Goal: Information Seeking & Learning: Learn about a topic

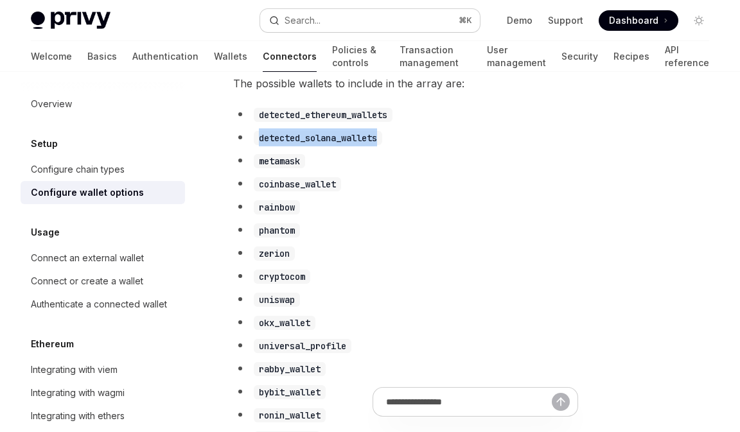
scroll to position [0, 1]
click at [294, 19] on div "Search..." at bounding box center [303, 20] width 36 height 15
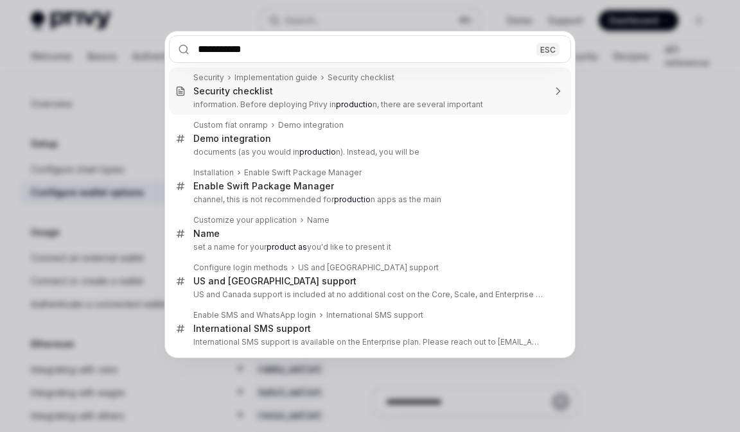
type input "**********"
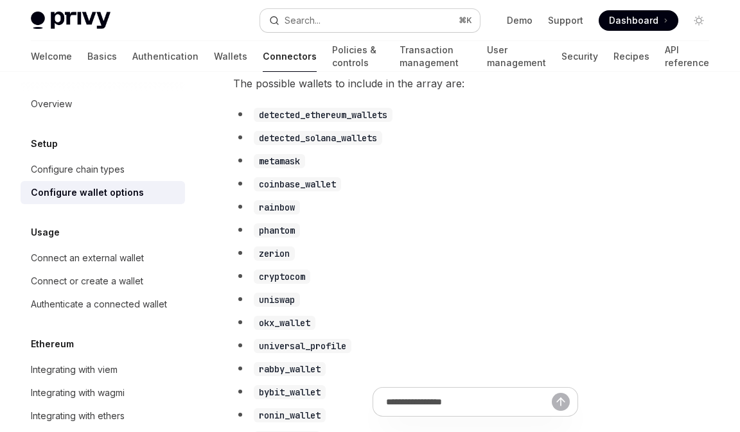
type textarea "*"
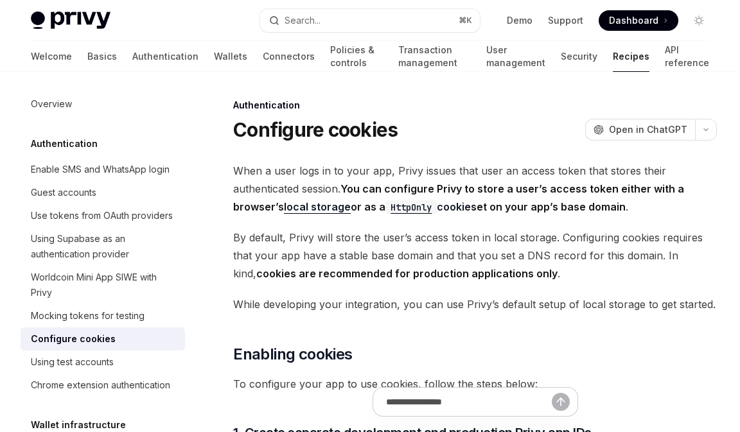
scroll to position [3, 0]
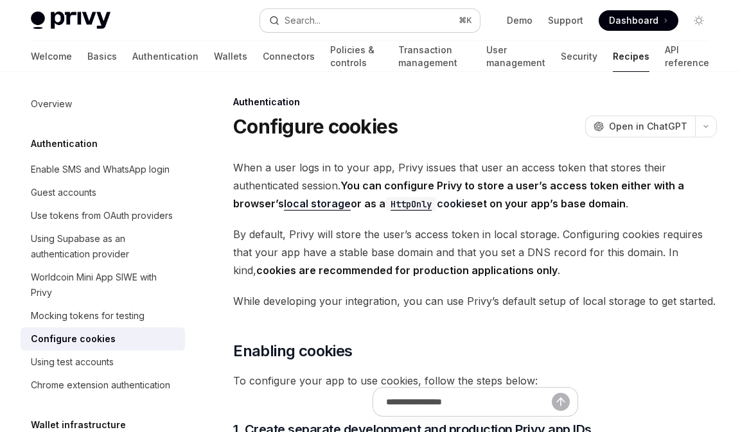
click at [308, 14] on div "Search..." at bounding box center [303, 20] width 36 height 15
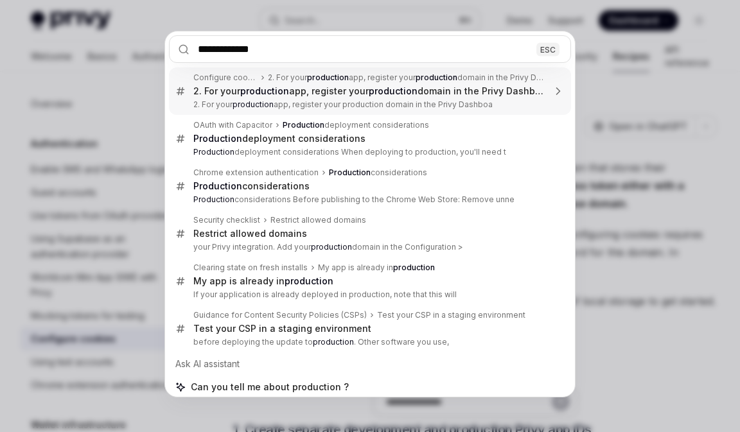
type input "**********"
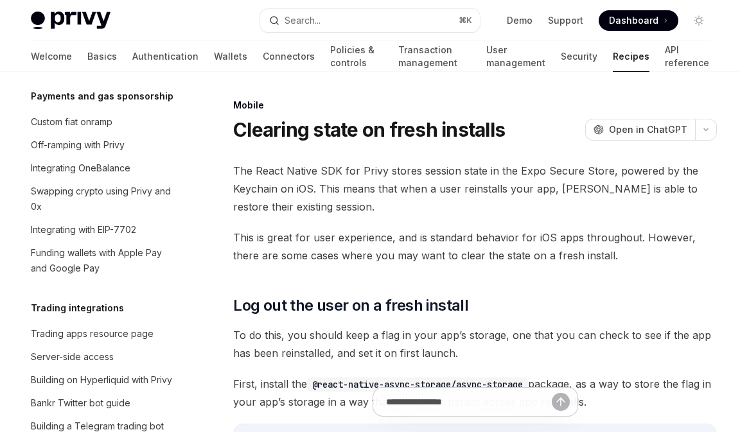
scroll to position [790, 0]
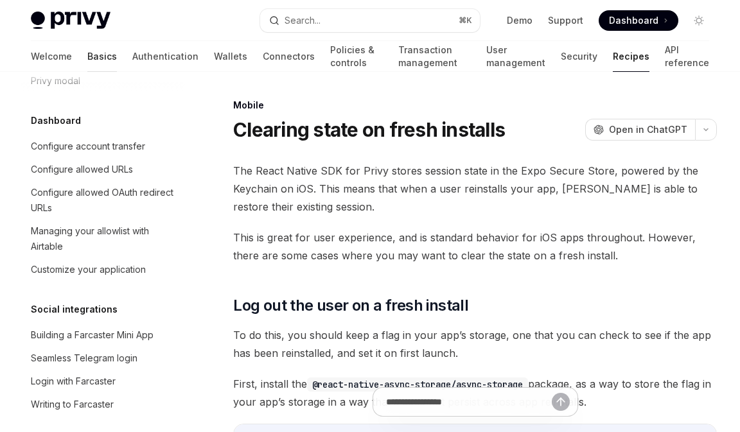
click at [87, 55] on link "Basics" at bounding box center [102, 56] width 30 height 31
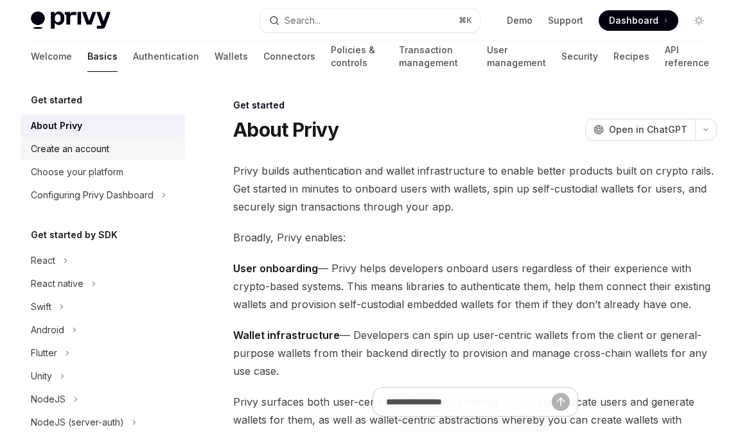
click at [118, 152] on div "Create an account" at bounding box center [104, 148] width 146 height 15
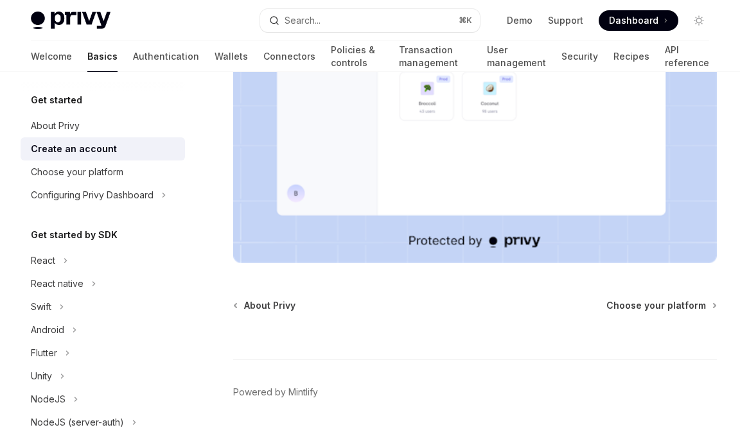
scroll to position [406, 0]
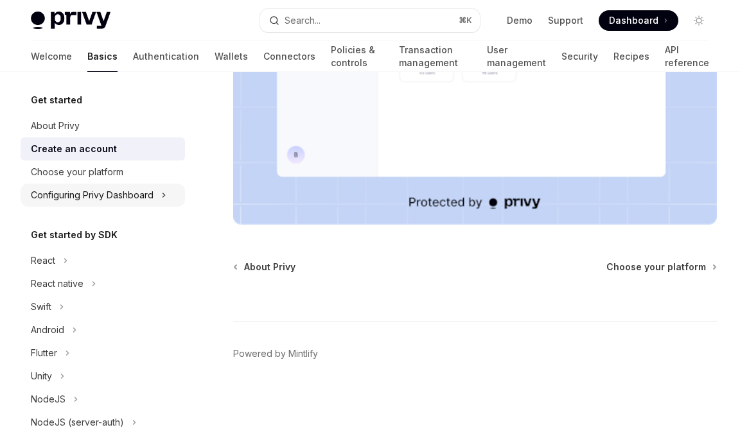
click at [145, 194] on div "Configuring Privy Dashboard" at bounding box center [92, 195] width 123 height 15
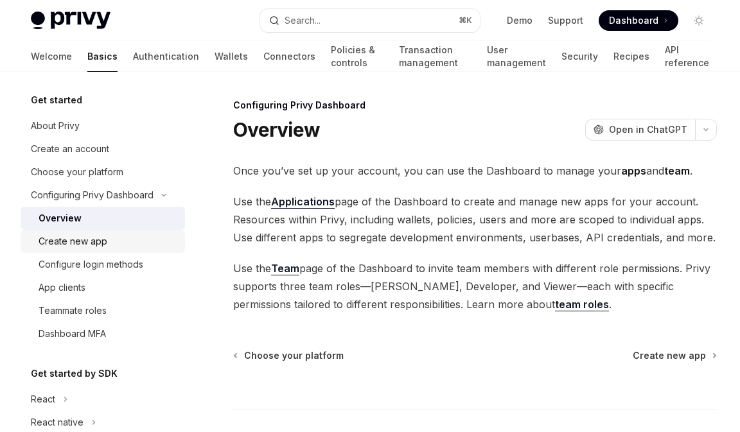
scroll to position [31, 0]
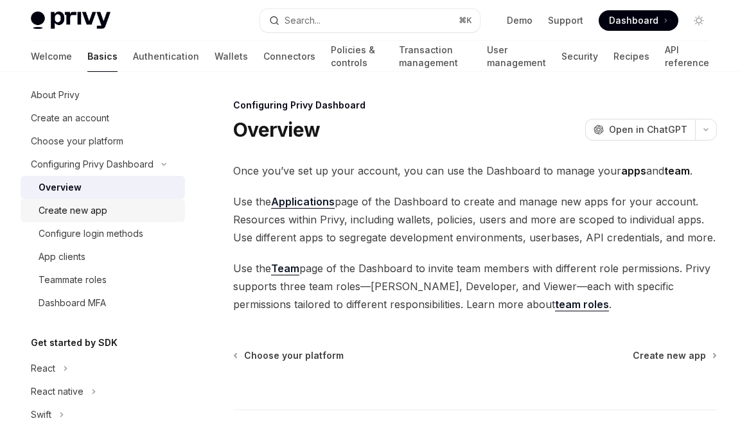
click at [134, 204] on div "Create new app" at bounding box center [108, 210] width 139 height 15
type textarea "*"
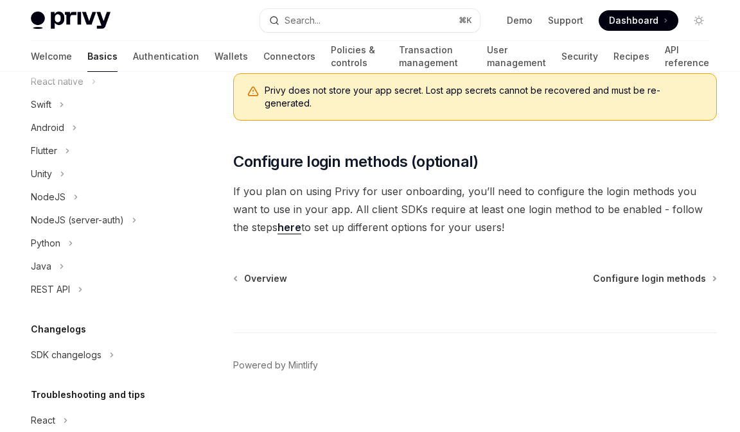
scroll to position [413, 0]
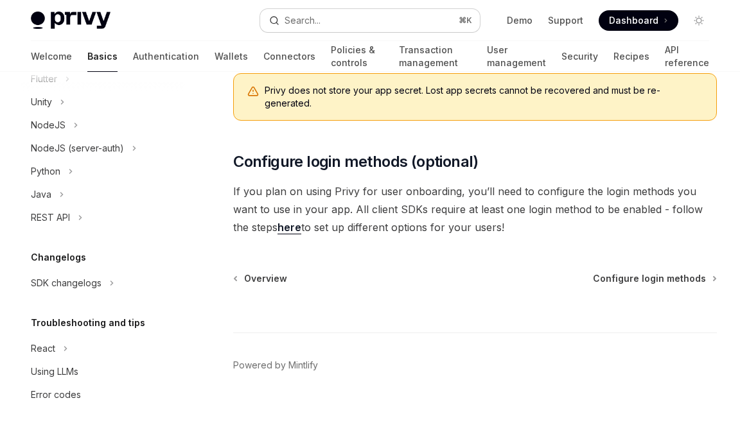
click at [380, 28] on button "Search... ⌘ K" at bounding box center [369, 20] width 219 height 23
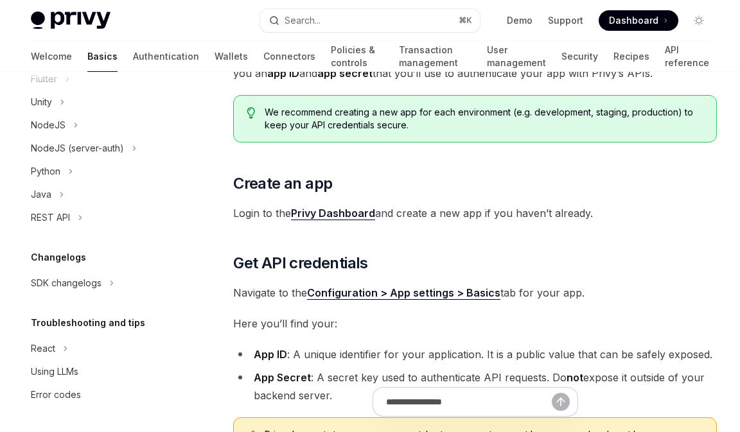
scroll to position [267, 0]
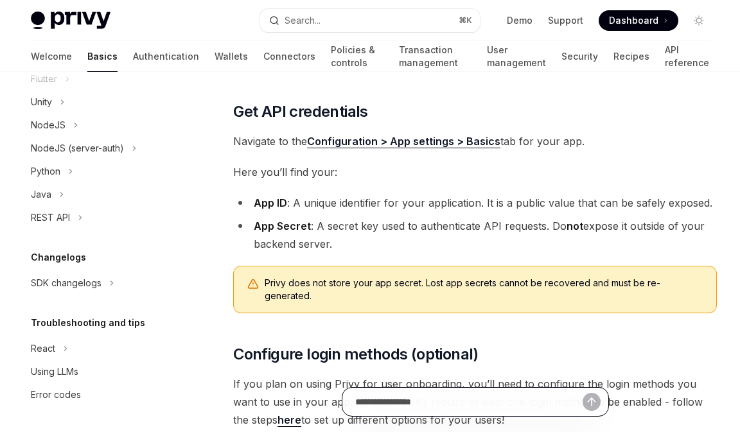
click at [424, 402] on input "Ask a question..." at bounding box center [468, 402] width 227 height 28
type input "**********"
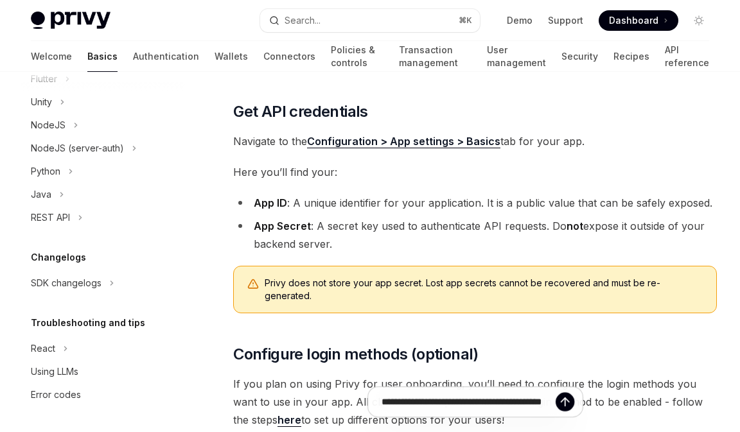
type textarea "*"
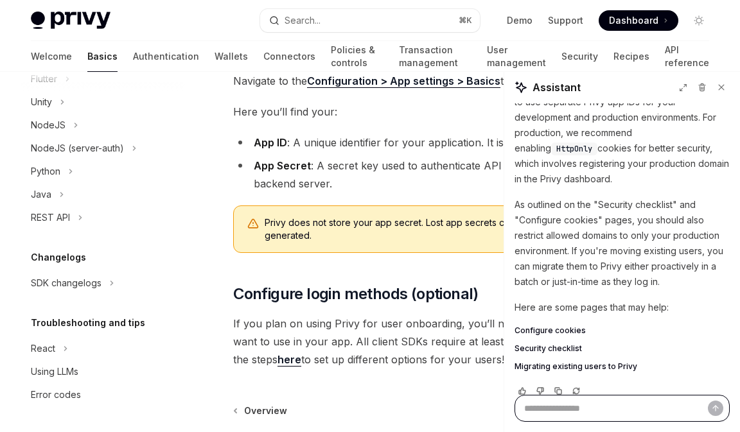
scroll to position [125, 0]
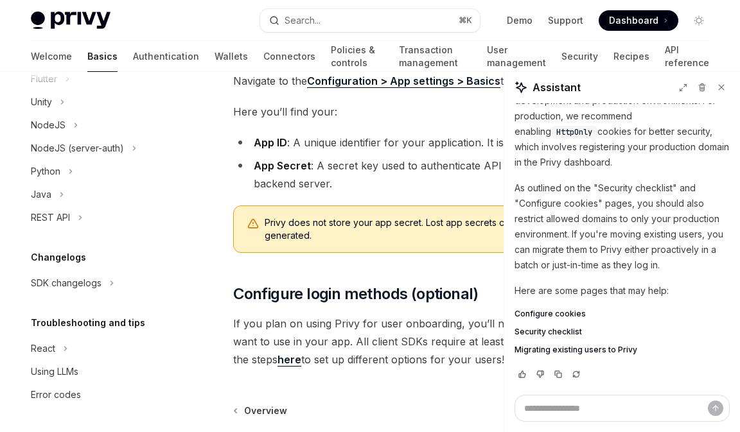
click at [599, 353] on span "Migrating existing users to Privy" at bounding box center [576, 350] width 123 height 10
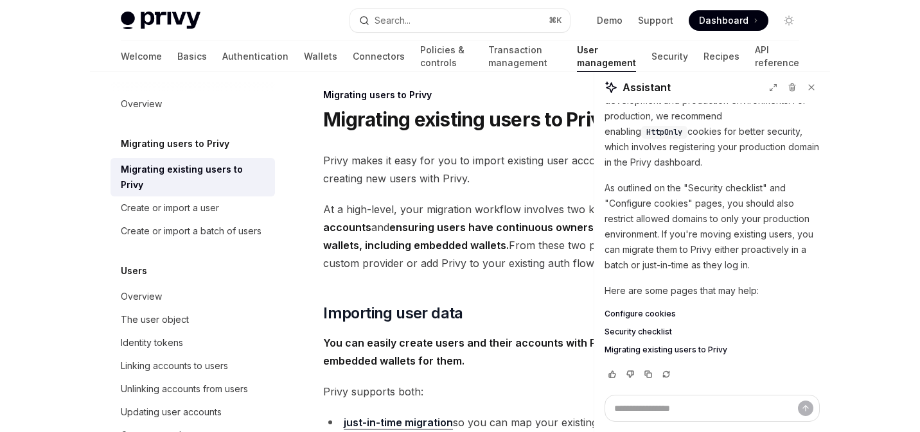
scroll to position [8, 0]
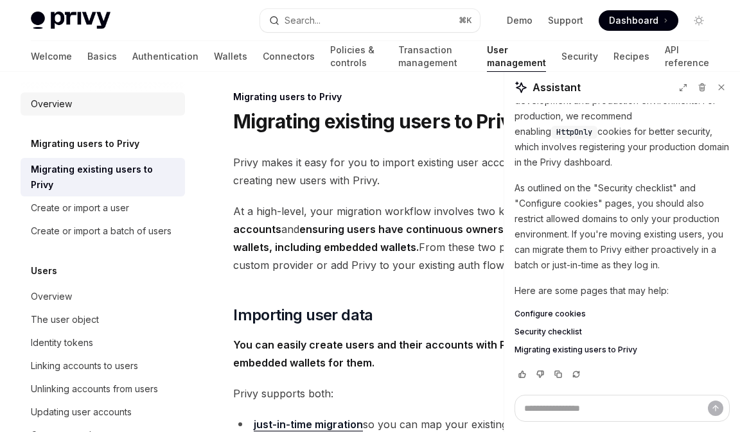
click at [61, 101] on div "Overview" at bounding box center [51, 103] width 41 height 15
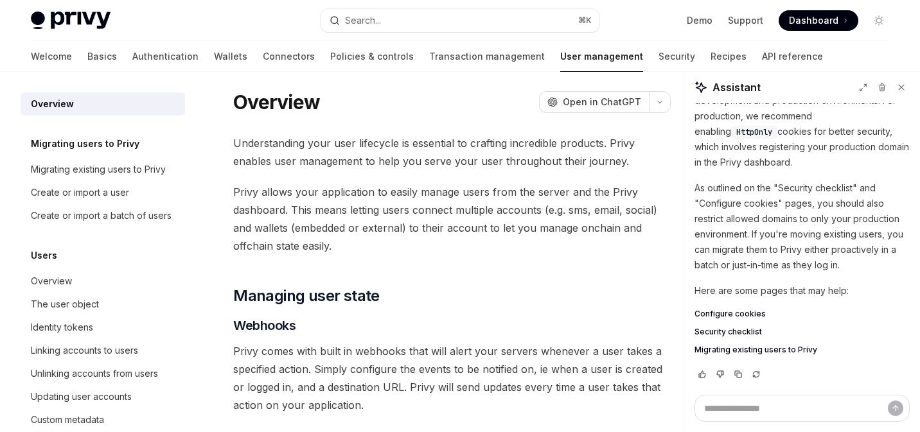
click at [64, 48] on div "Welcome Basics Authentication Wallets Connectors Policies & controls Transactio…" at bounding box center [427, 56] width 792 height 31
click at [87, 57] on link "Basics" at bounding box center [102, 56] width 30 height 31
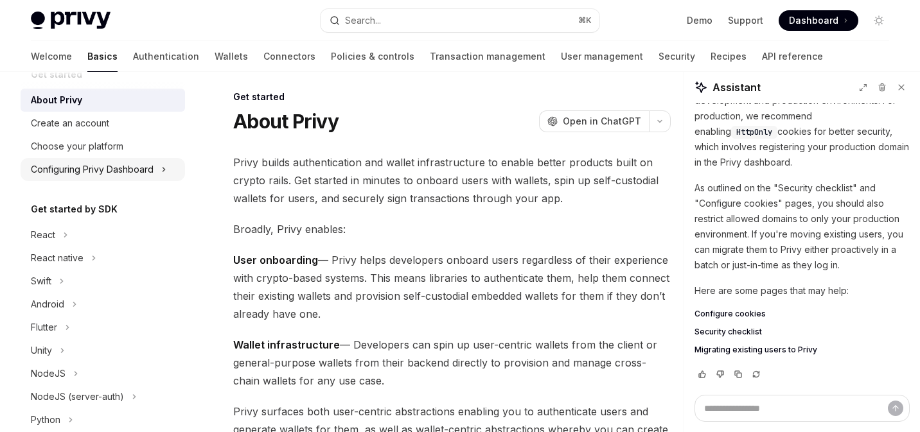
click at [143, 170] on div "Configuring Privy Dashboard" at bounding box center [92, 169] width 123 height 15
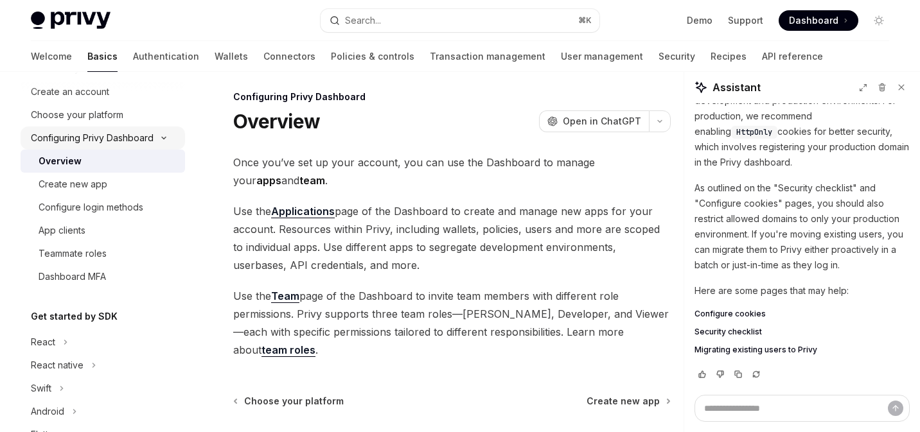
scroll to position [58, 0]
click at [128, 181] on div "Create new app" at bounding box center [108, 183] width 139 height 15
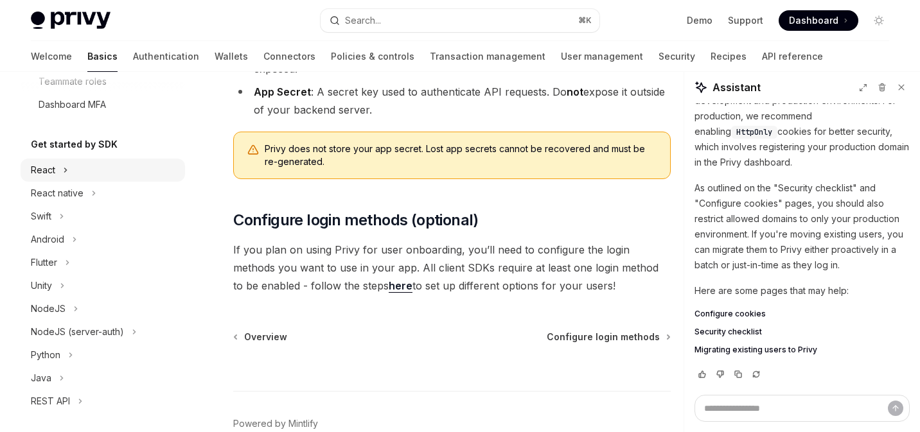
scroll to position [413, 0]
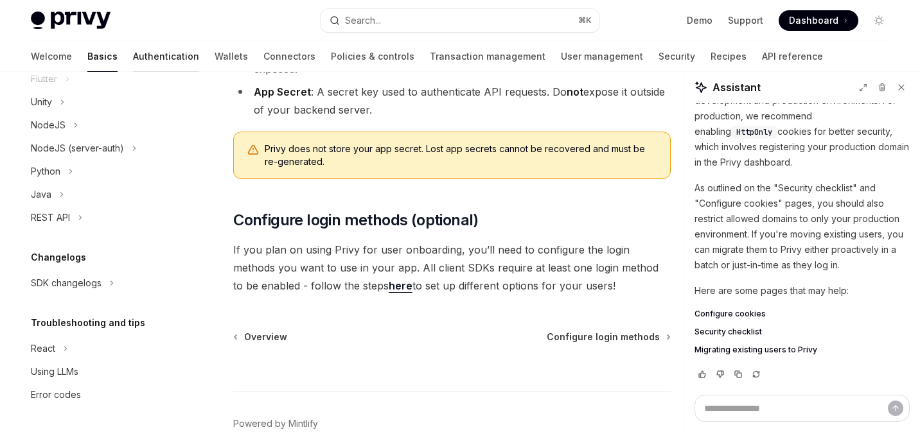
click at [133, 53] on link "Authentication" at bounding box center [166, 56] width 66 height 31
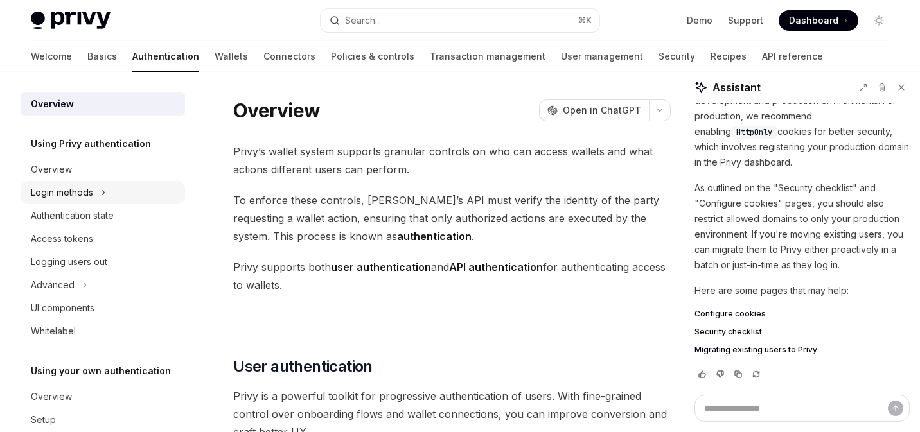
scroll to position [39, 0]
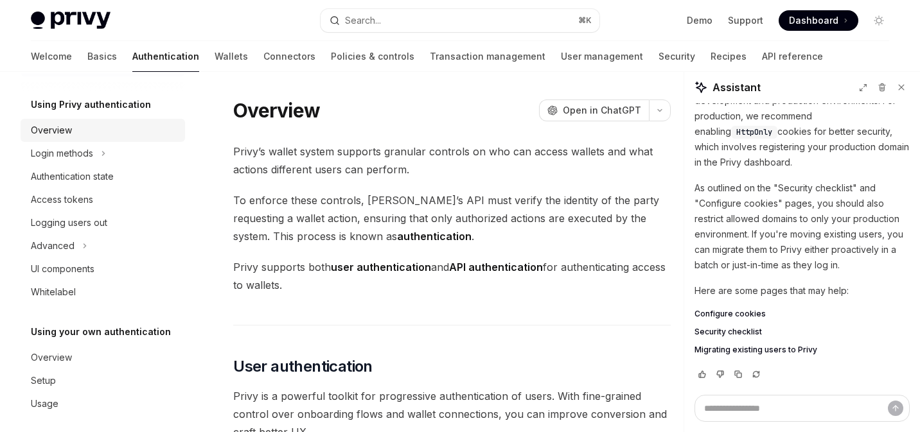
click at [84, 130] on div "Overview" at bounding box center [104, 130] width 146 height 15
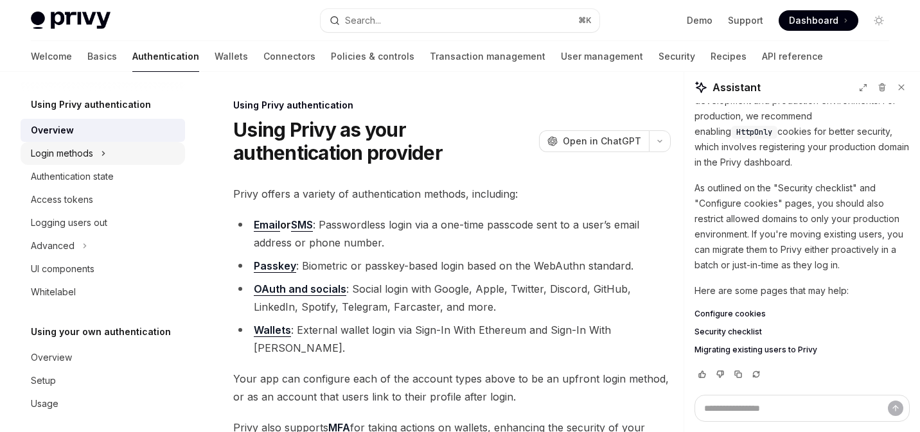
click at [75, 147] on div "Login methods" at bounding box center [62, 153] width 62 height 15
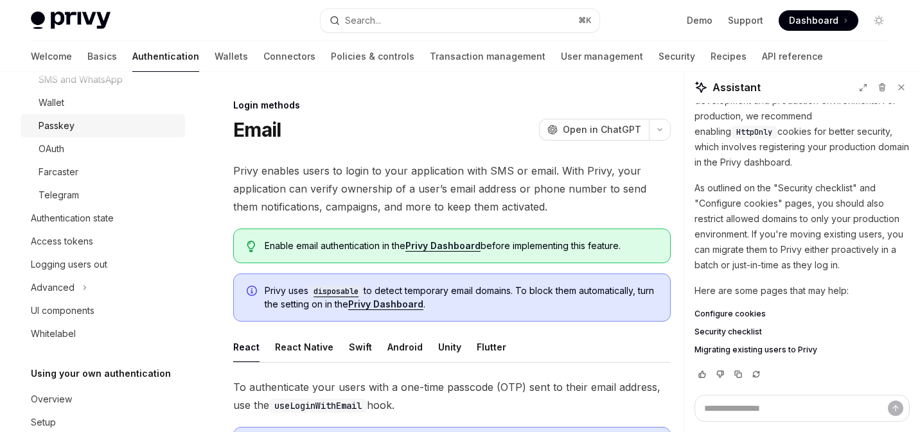
scroll to position [210, 0]
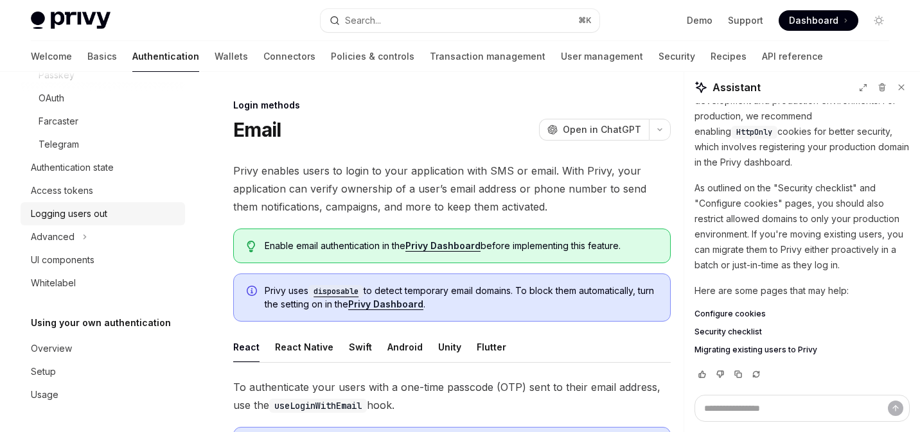
click at [90, 222] on link "Logging users out" at bounding box center [103, 213] width 164 height 23
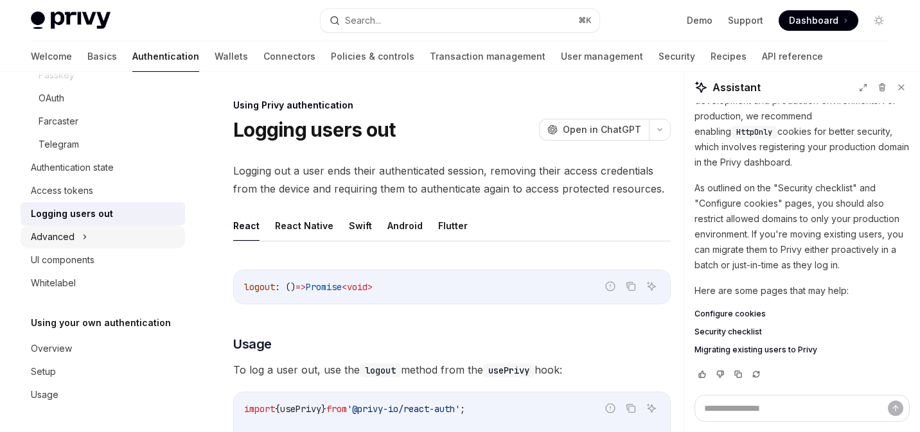
click at [53, 236] on div "Advanced" at bounding box center [53, 236] width 44 height 15
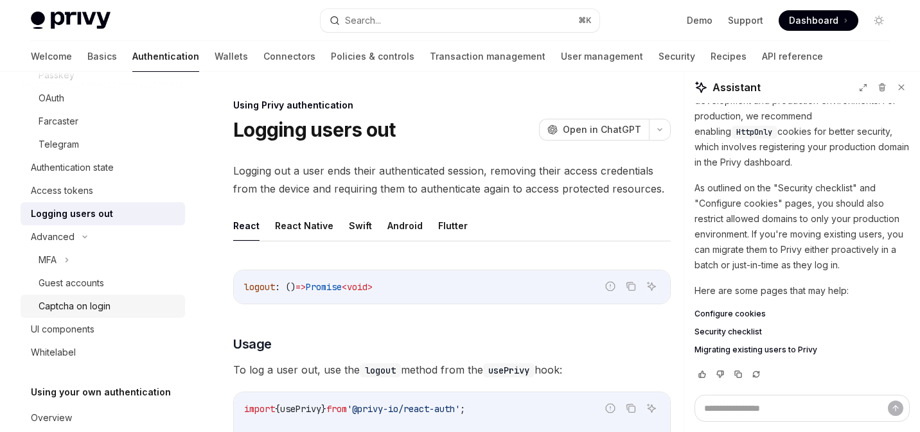
scroll to position [269, 0]
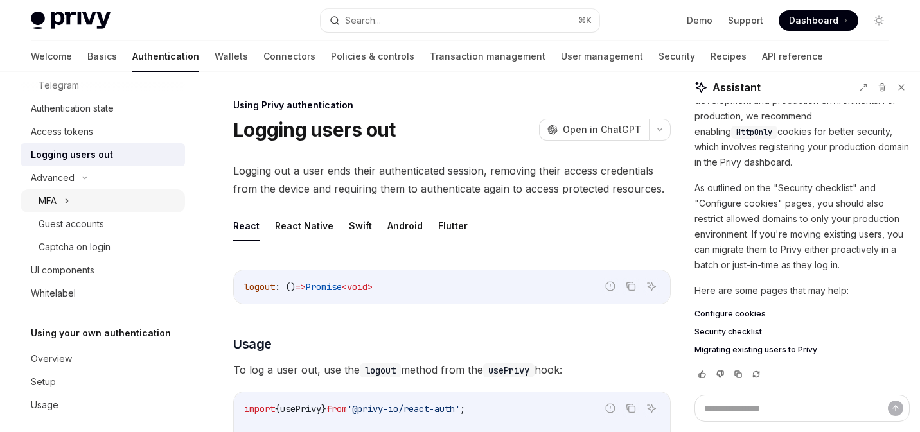
click at [91, 206] on button "MFA" at bounding box center [103, 200] width 164 height 23
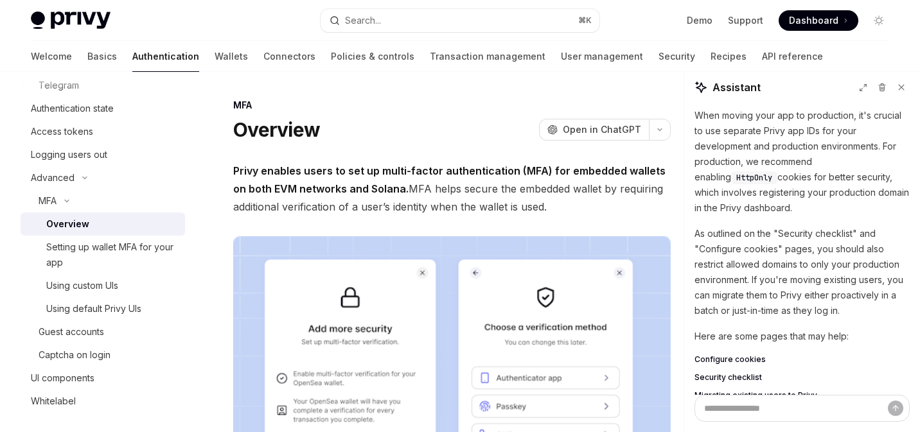
scroll to position [125, 0]
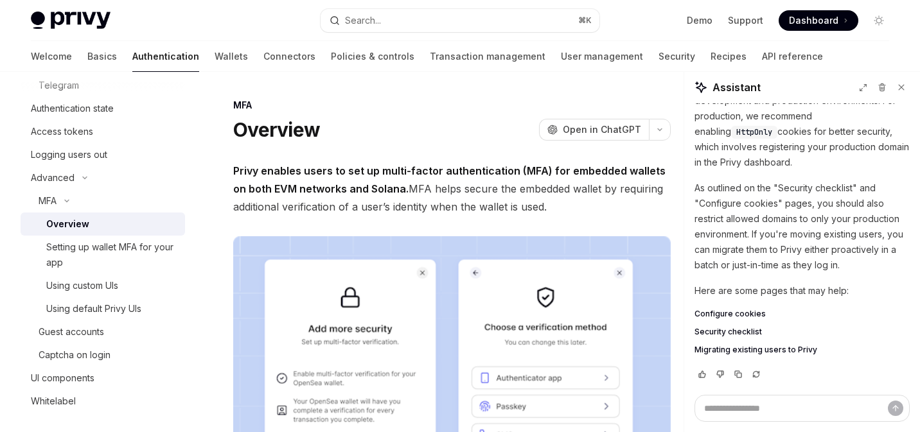
click at [718, 326] on div "Configure cookies Security checklist Migrating existing users to Privy" at bounding box center [801, 332] width 215 height 46
click at [710, 329] on span "Security checklist" at bounding box center [727, 332] width 67 height 10
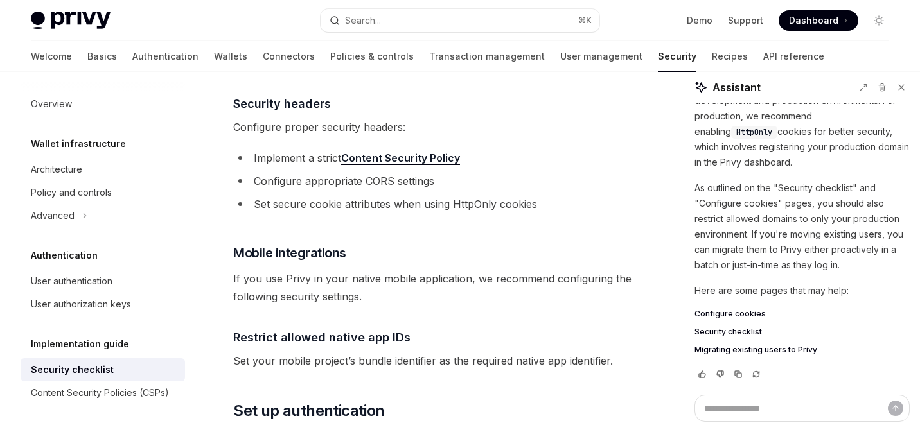
scroll to position [376, 0]
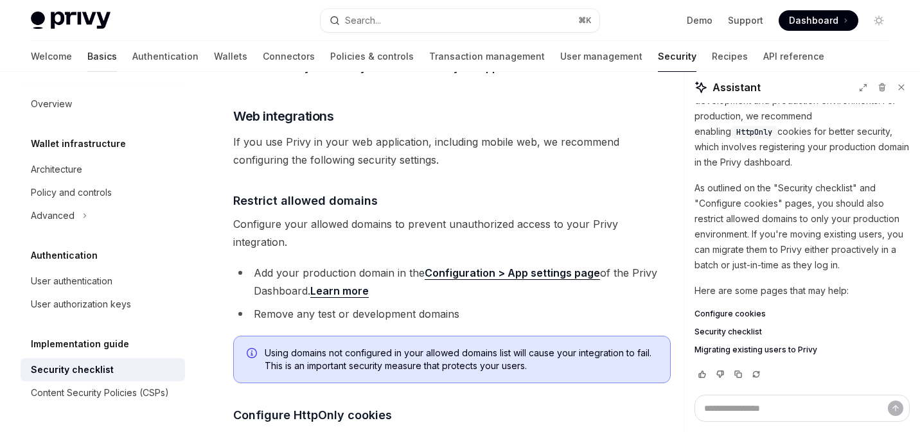
click at [87, 62] on link "Basics" at bounding box center [102, 56] width 30 height 31
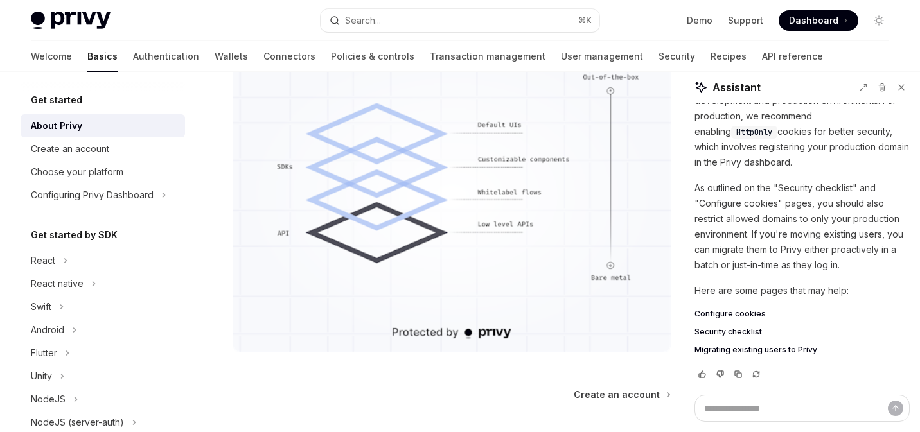
scroll to position [1282, 0]
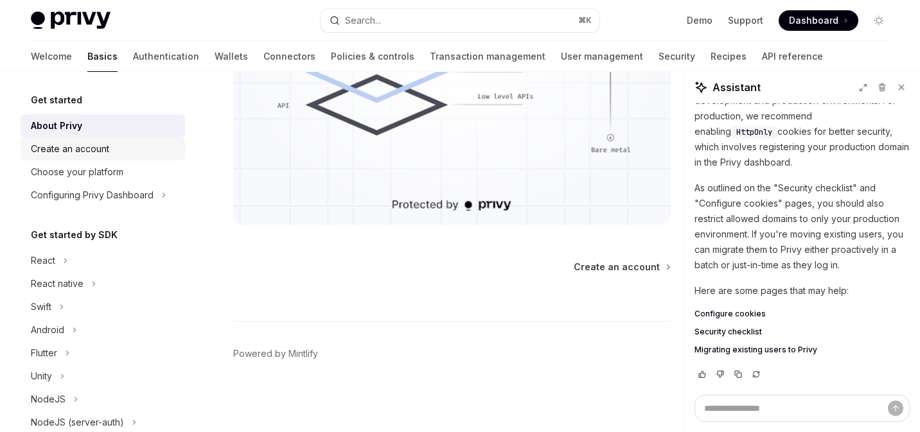
click at [60, 147] on div "Create an account" at bounding box center [70, 148] width 78 height 15
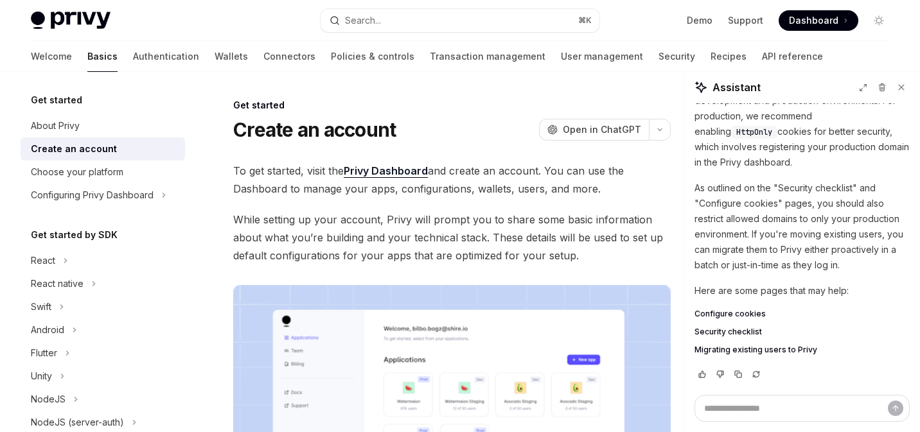
click at [119, 159] on link "Create an account" at bounding box center [103, 148] width 164 height 23
click at [103, 169] on div "Choose your platform" at bounding box center [77, 171] width 93 height 15
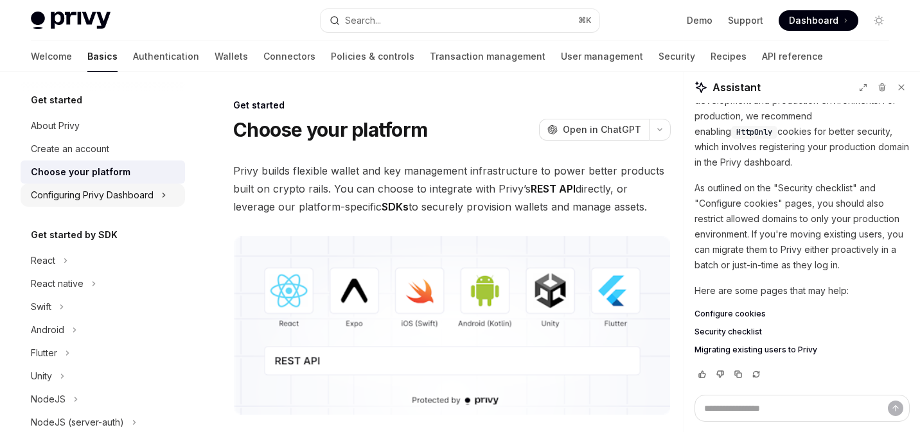
click at [134, 191] on div "Configuring Privy Dashboard" at bounding box center [92, 195] width 123 height 15
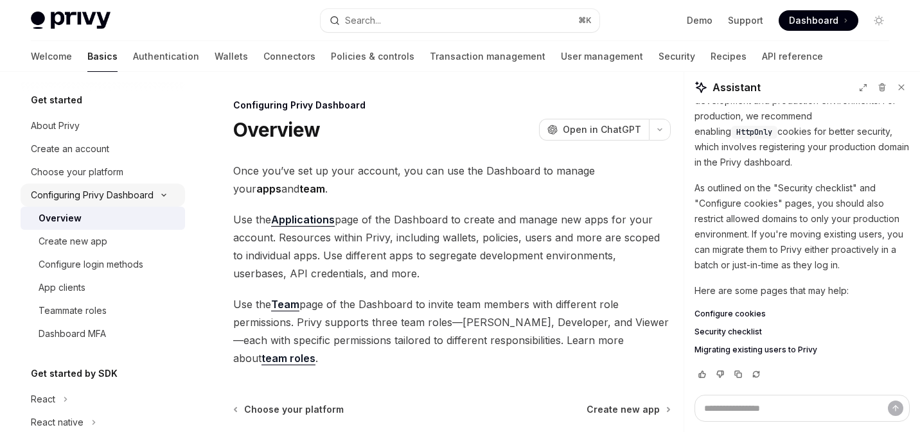
scroll to position [64, 0]
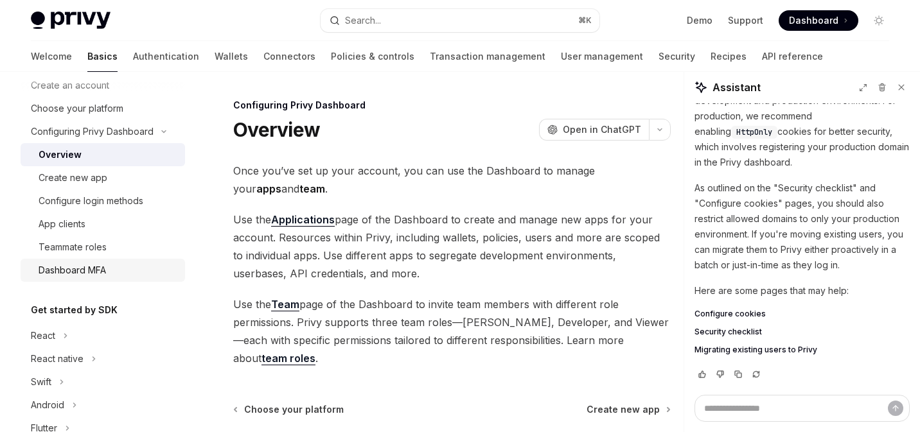
click at [101, 262] on link "Dashboard MFA" at bounding box center [103, 270] width 164 height 23
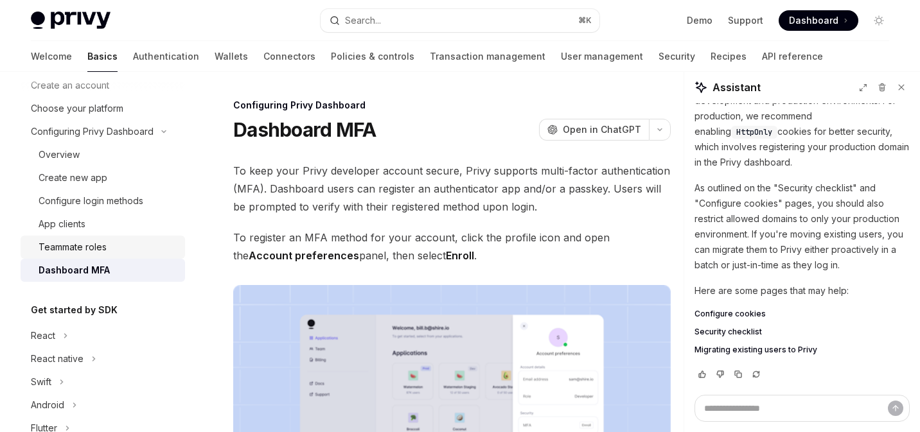
click at [109, 246] on div "Teammate roles" at bounding box center [108, 247] width 139 height 15
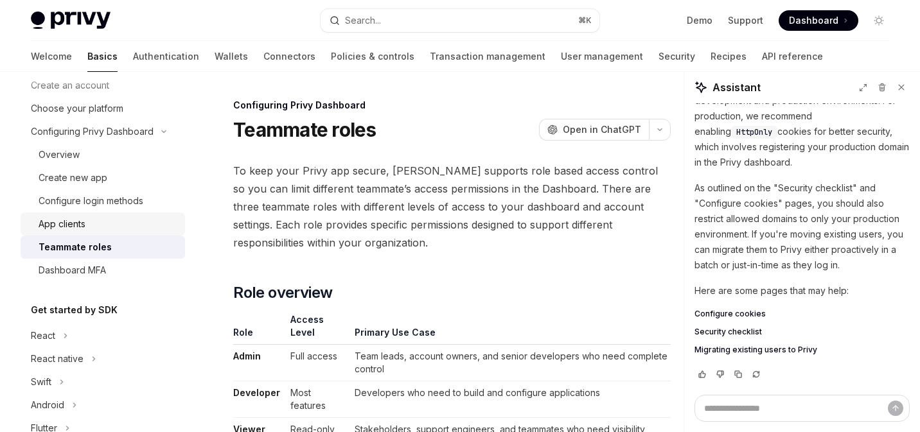
click at [69, 224] on div "App clients" at bounding box center [62, 223] width 47 height 15
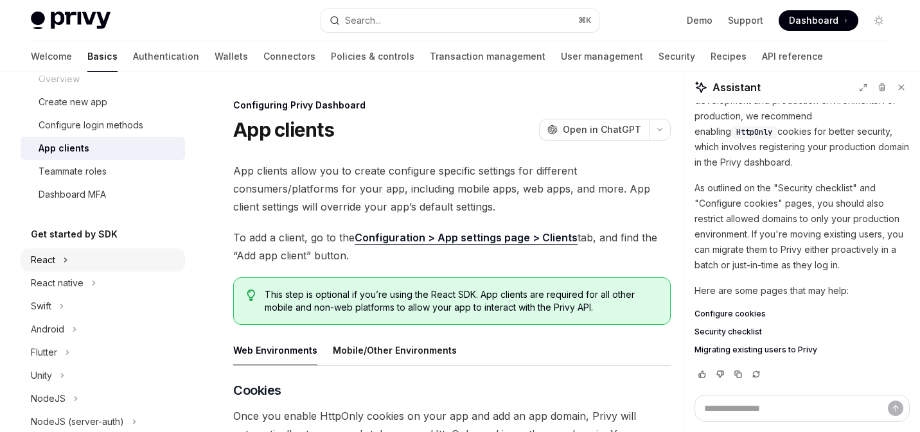
click at [42, 251] on button "React" at bounding box center [103, 260] width 164 height 23
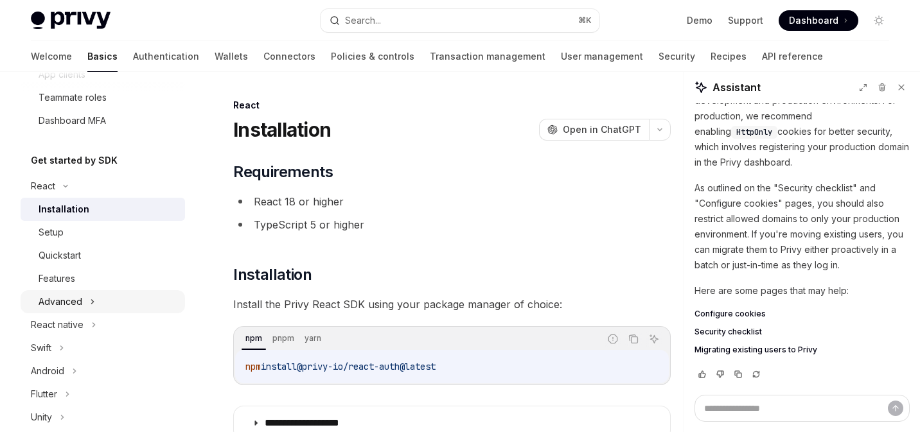
click at [64, 294] on button "Advanced" at bounding box center [103, 301] width 164 height 23
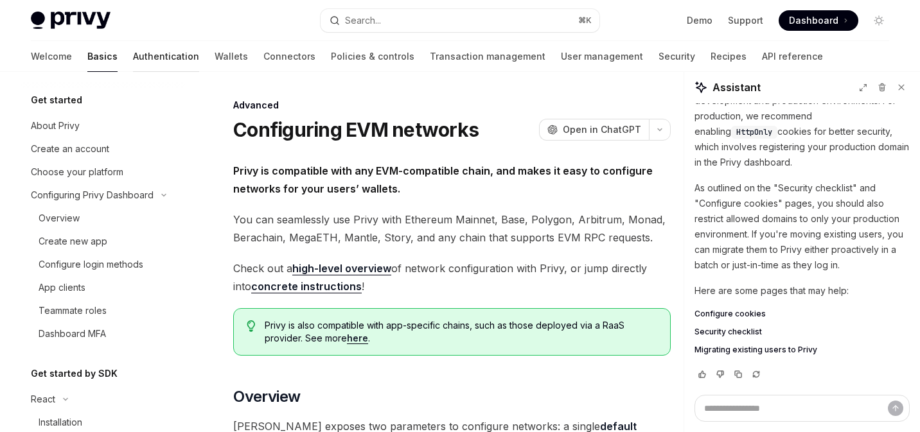
click at [133, 48] on link "Authentication" at bounding box center [166, 56] width 66 height 31
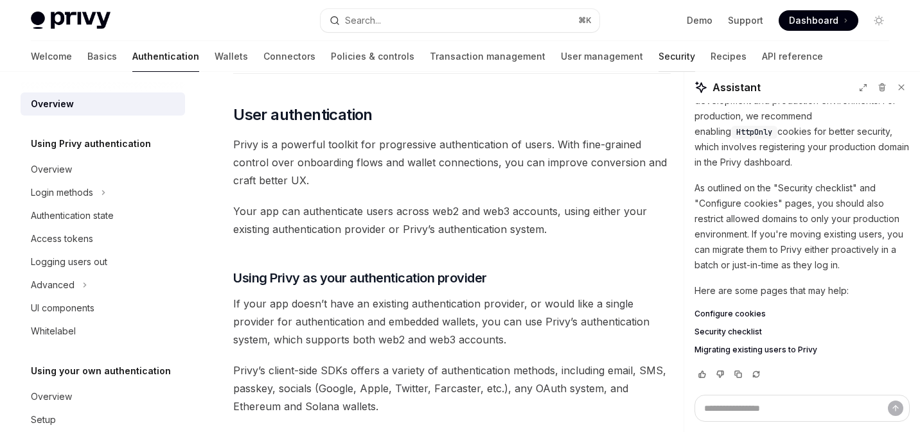
click at [658, 53] on link "Security" at bounding box center [676, 56] width 37 height 31
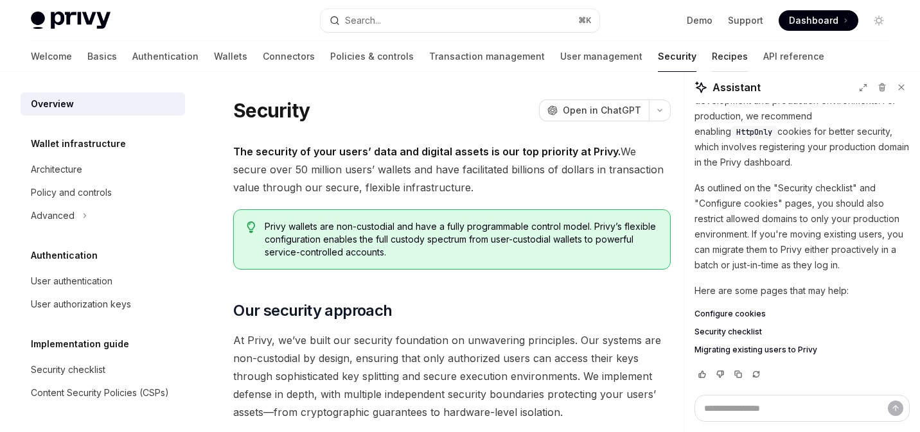
click at [712, 53] on link "Recipes" at bounding box center [730, 56] width 36 height 31
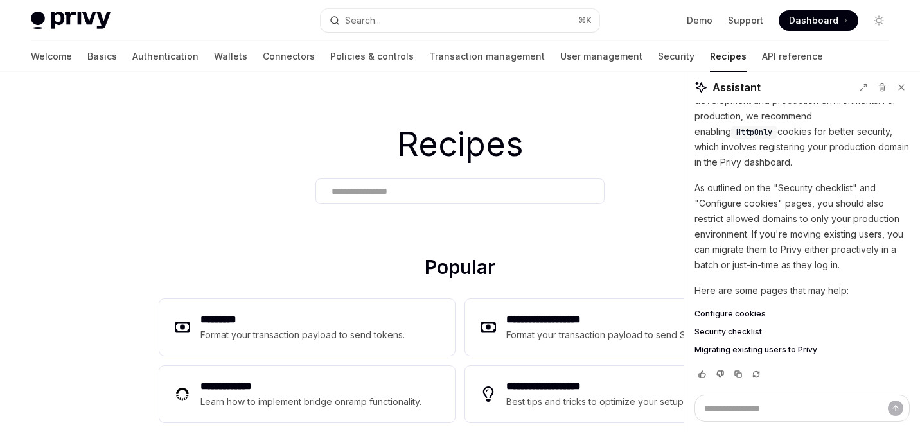
click at [65, 60] on div "Welcome Basics Authentication Wallets Connectors Policies & controls Transactio…" at bounding box center [427, 56] width 792 height 31
click at [87, 58] on link "Basics" at bounding box center [102, 56] width 30 height 31
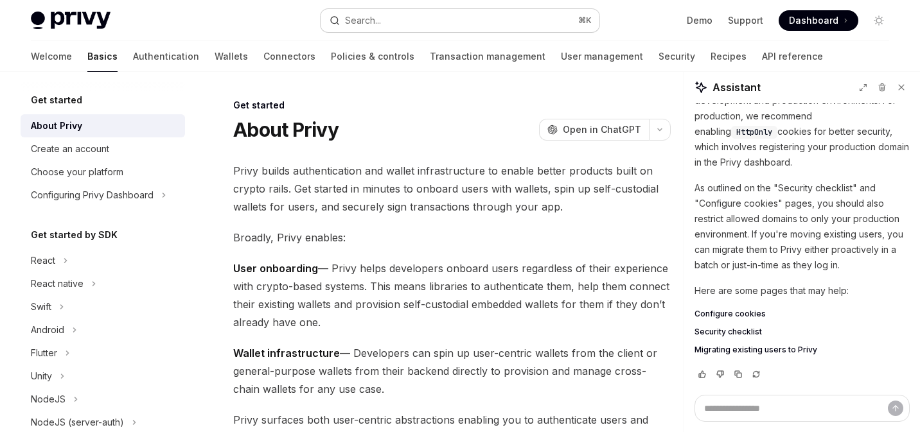
type textarea "*"
click at [418, 6] on div "Privy Docs home page Search... ⌘ K Demo Support Dashboard Dashboard Search..." at bounding box center [460, 20] width 858 height 41
click at [399, 16] on button "Search... ⌘ K" at bounding box center [460, 20] width 279 height 23
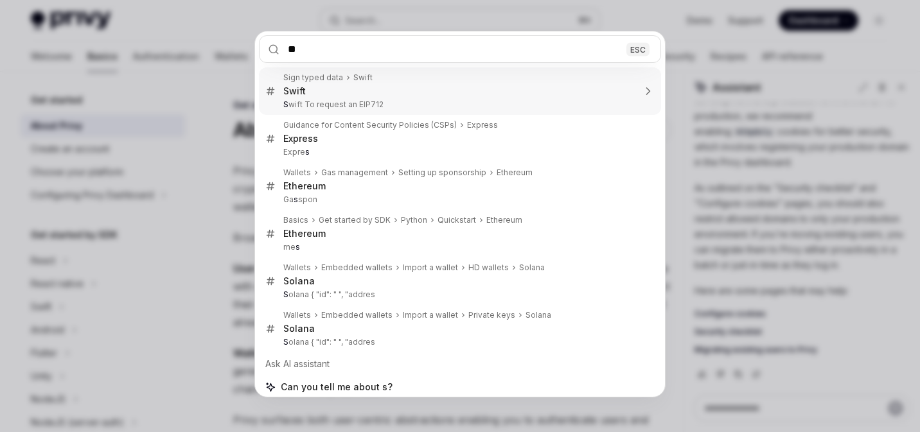
type input "***"
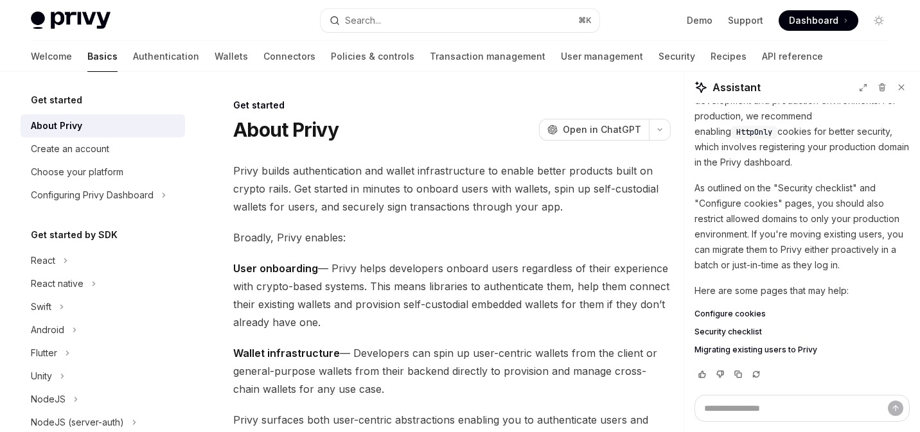
click at [734, 332] on span "Security checklist" at bounding box center [727, 332] width 67 height 10
type textarea "*"
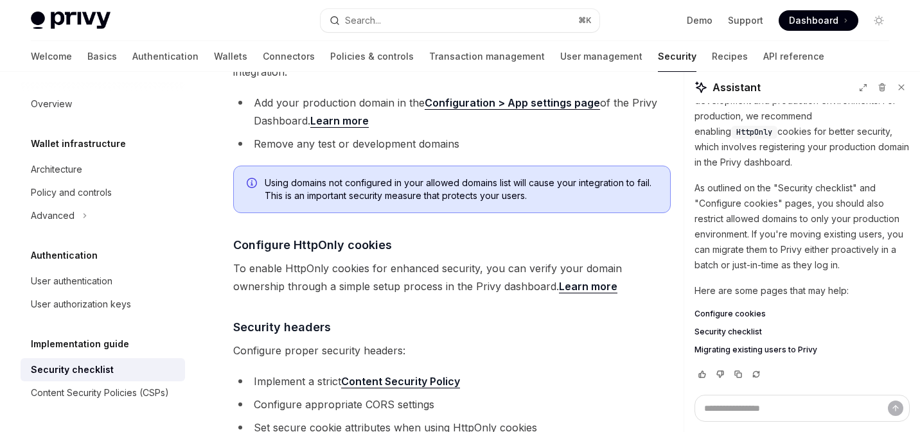
scroll to position [533, 0]
